Goal: Information Seeking & Learning: Learn about a topic

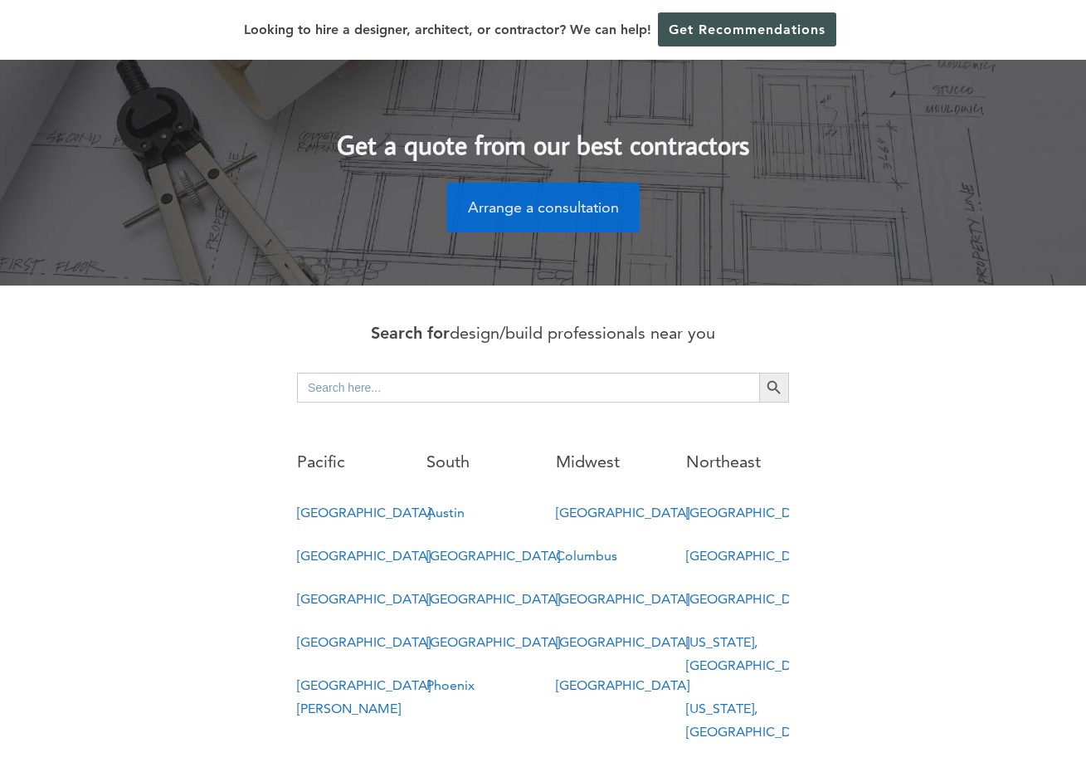
scroll to position [731, 0]
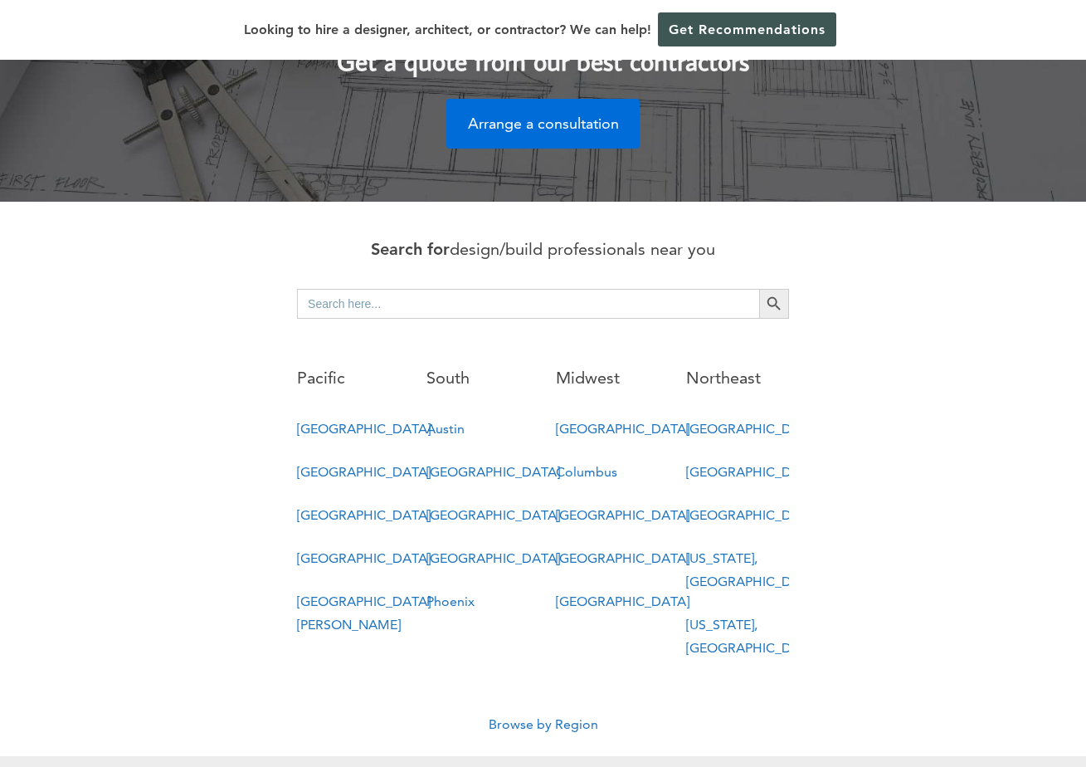
click at [330, 507] on link "[GEOGRAPHIC_DATA]" at bounding box center [364, 515] width 134 height 16
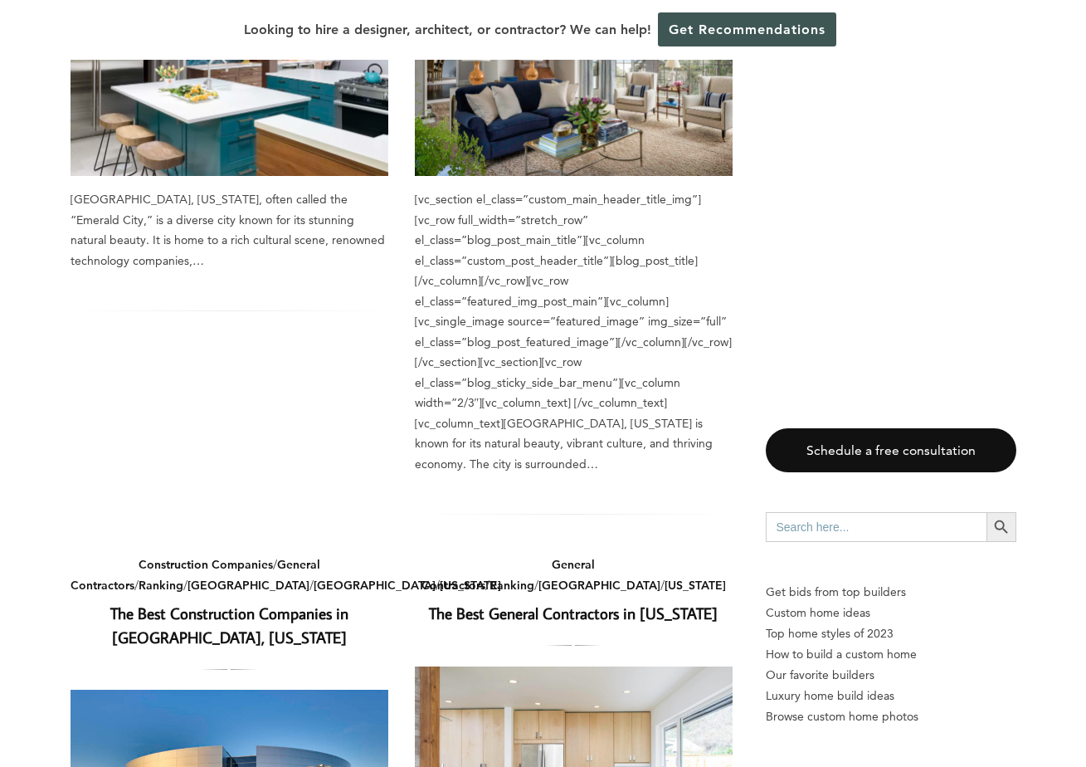
scroll to position [1502, 0]
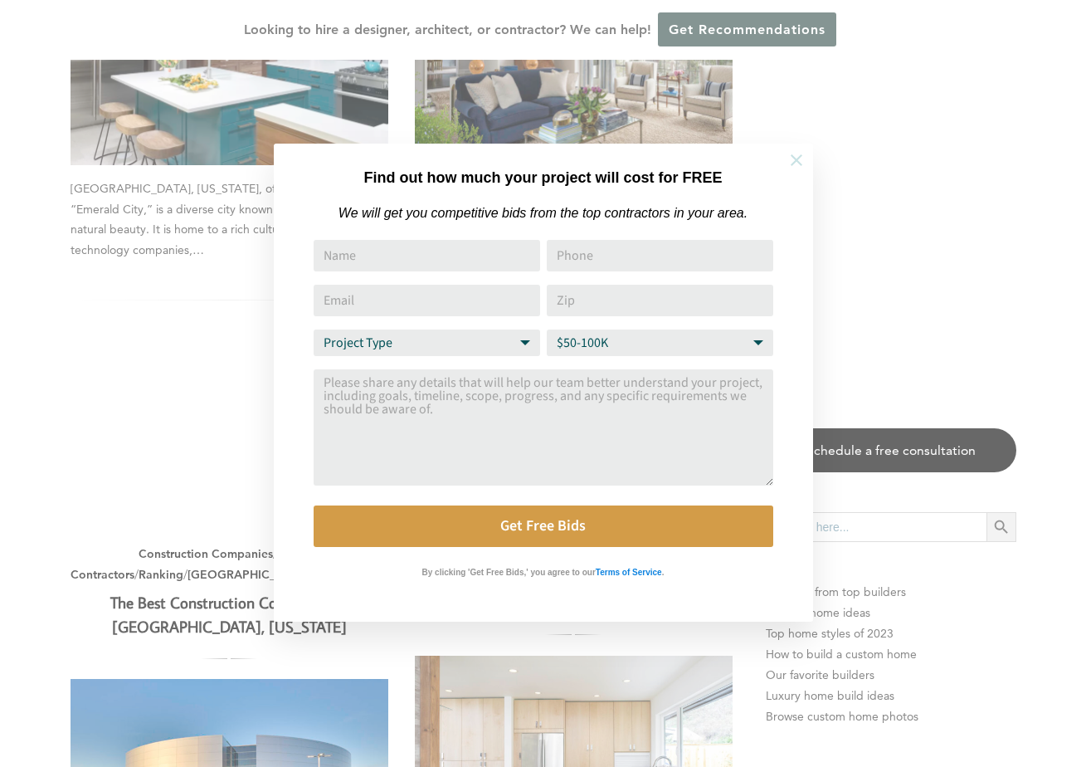
click at [802, 170] on button at bounding box center [796, 160] width 58 height 58
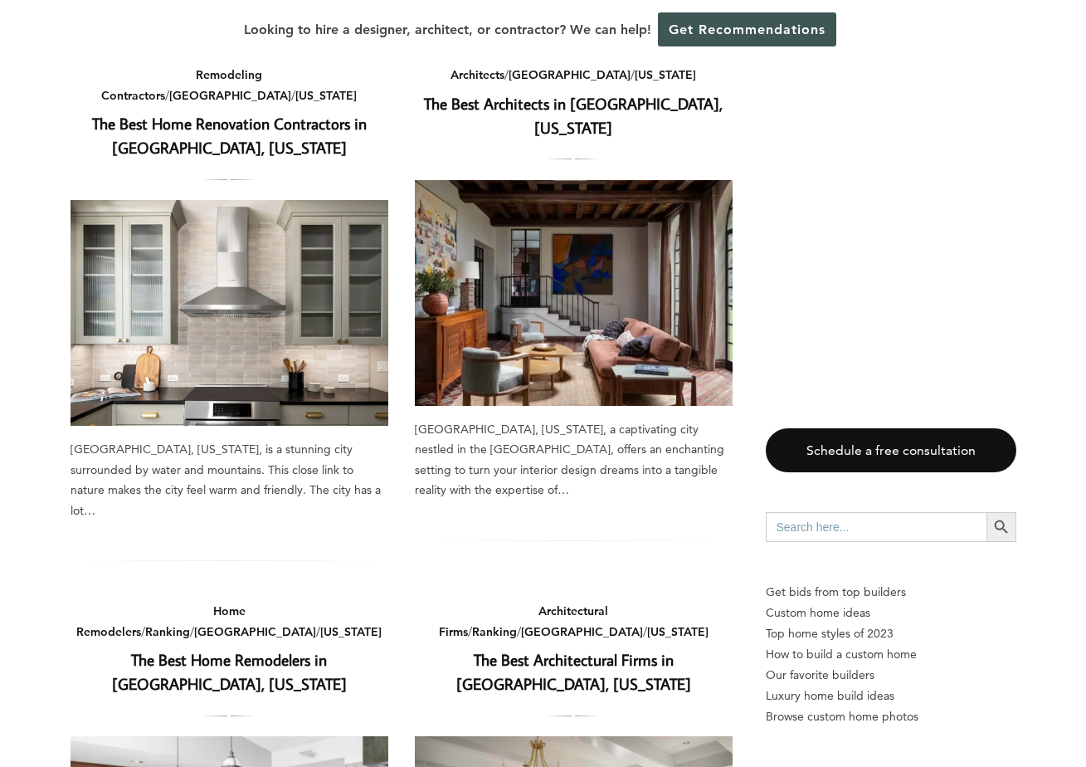
scroll to position [601, 0]
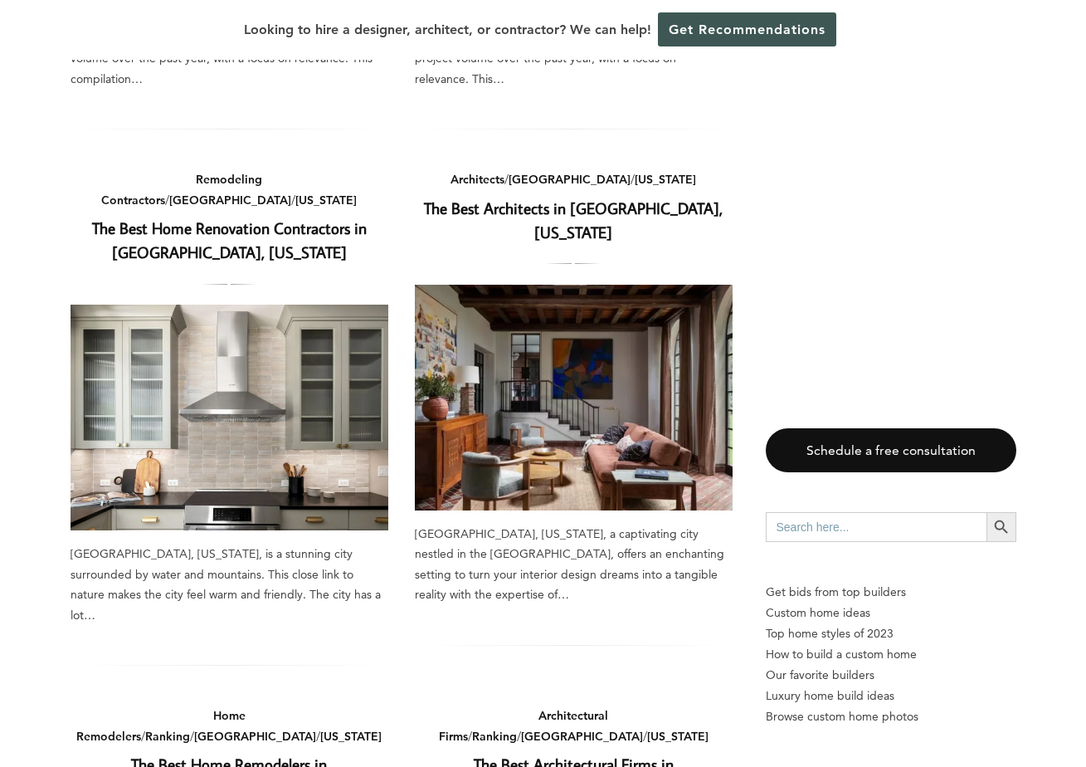
click at [694, 197] on link "The Best Architects in [GEOGRAPHIC_DATA], [US_STATE]" at bounding box center [573, 219] width 299 height 45
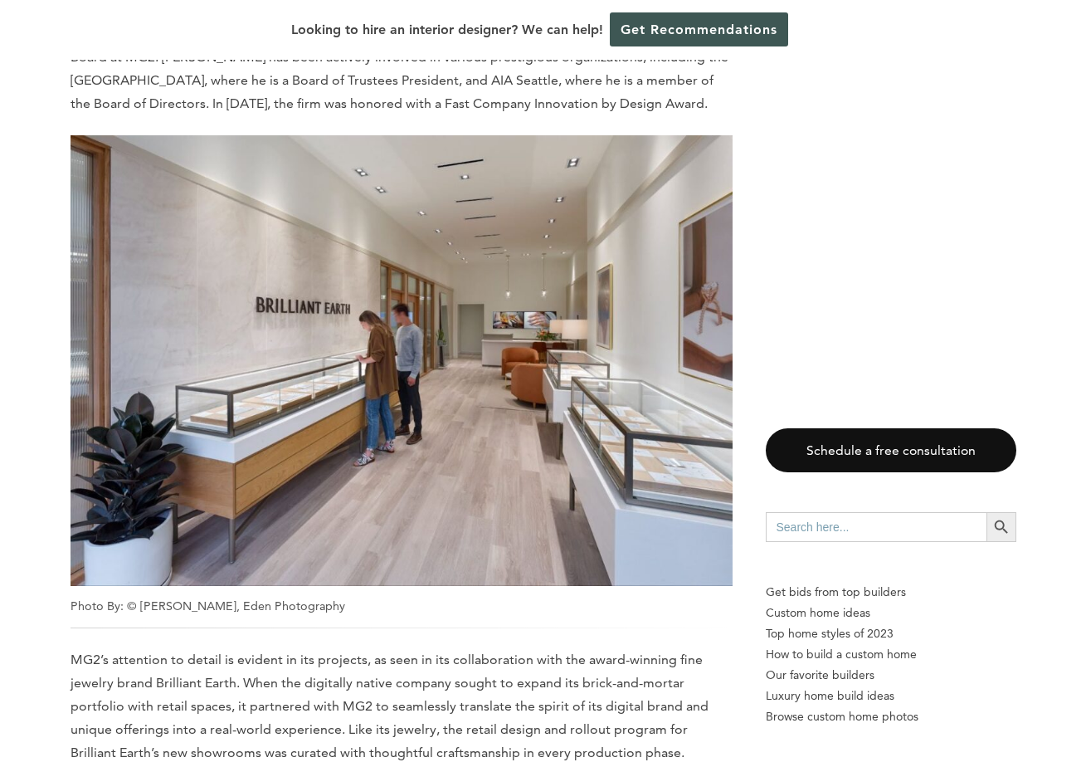
scroll to position [924, 0]
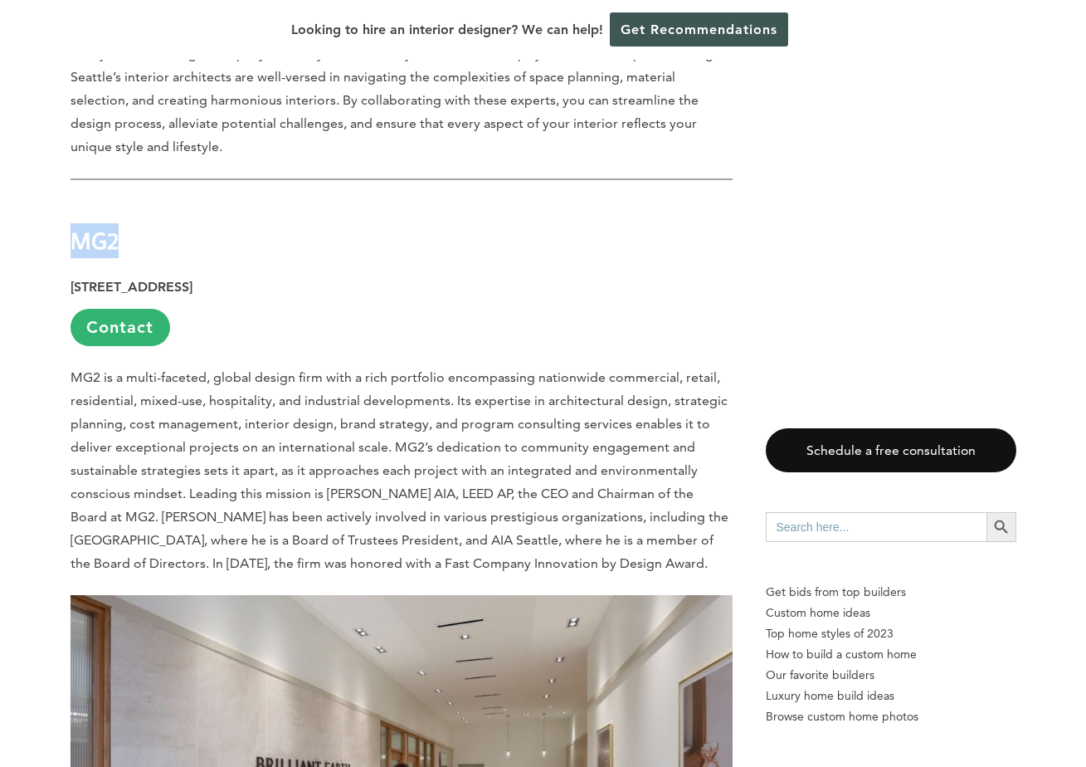
drag, startPoint x: 74, startPoint y: 217, endPoint x: 145, endPoint y: 217, distance: 71.4
click at [145, 217] on h2 "MG2" at bounding box center [402, 228] width 662 height 57
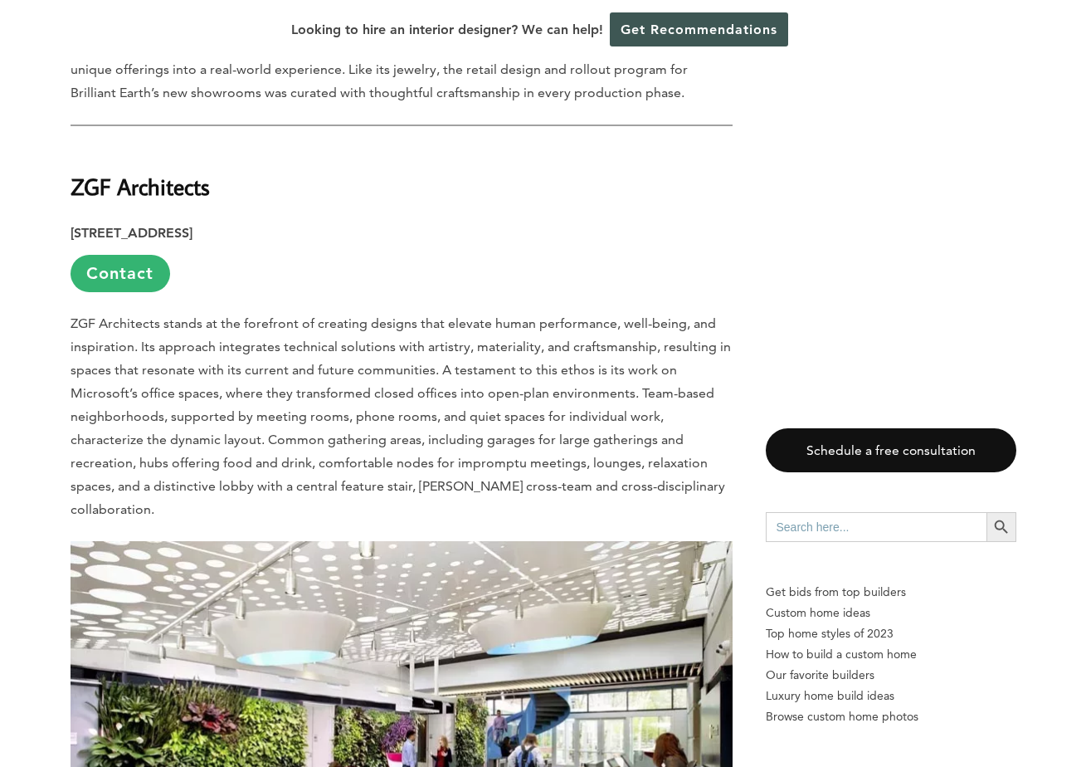
scroll to position [1988, 0]
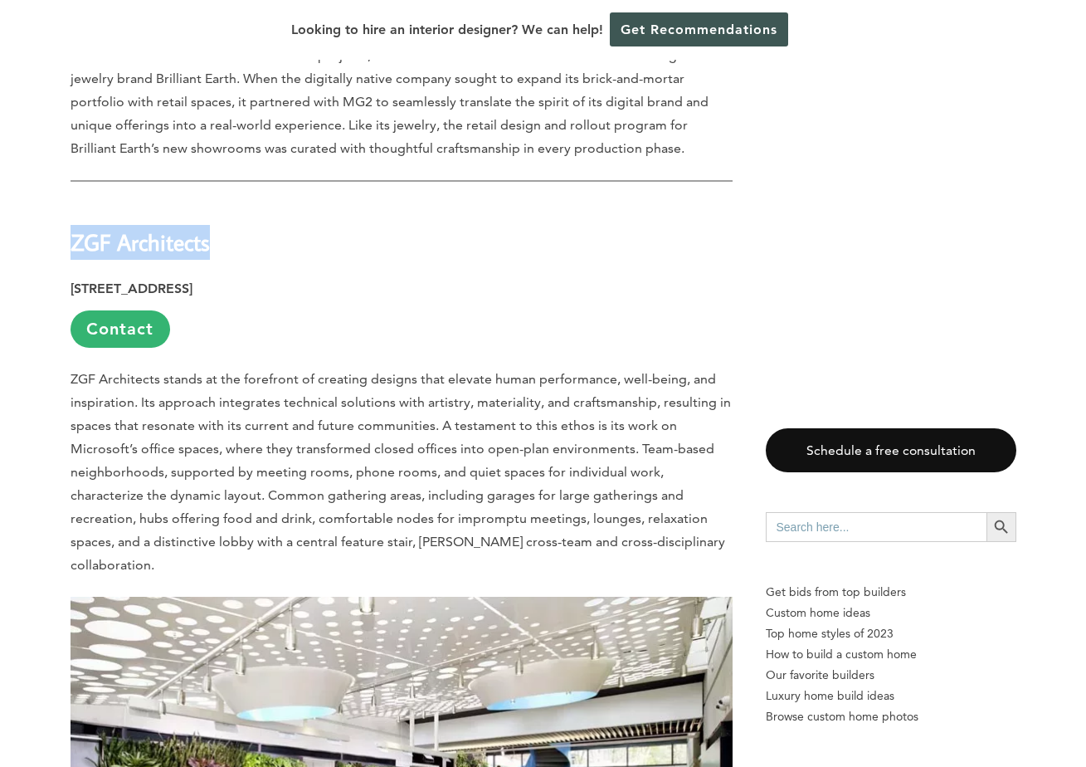
drag, startPoint x: 71, startPoint y: 221, endPoint x: 270, endPoint y: 222, distance: 200.0
click at [273, 222] on h2 "ZGF Architects" at bounding box center [402, 230] width 662 height 57
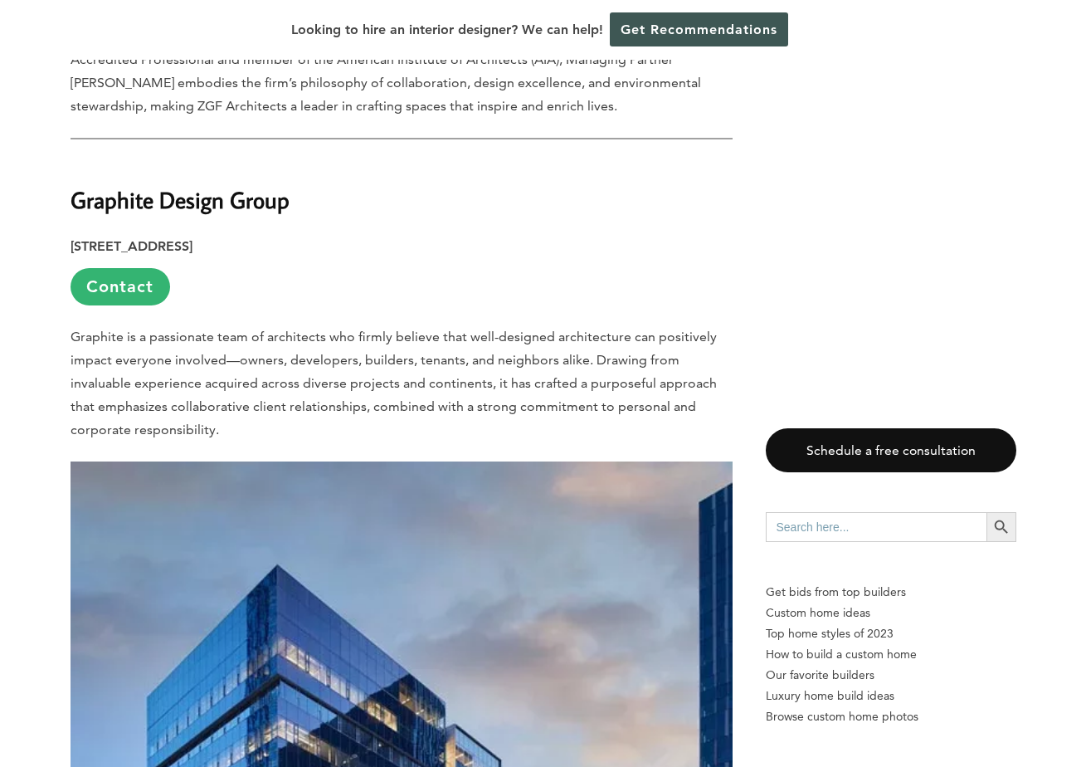
scroll to position [3032, 0]
